Goal: Task Accomplishment & Management: Manage account settings

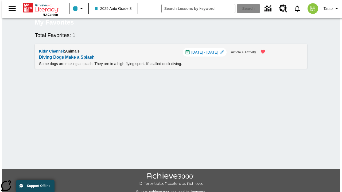
click at [207, 55] on span "[DATE] - [DATE]" at bounding box center [204, 53] width 27 height 6
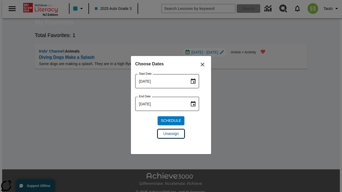
click at [171, 134] on span "Unassign" at bounding box center [170, 134] width 15 height 6
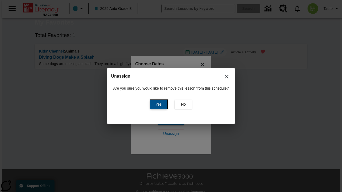
click at [157, 104] on span "Yes" at bounding box center [158, 105] width 6 height 6
